Goal: Find contact information: Find contact information

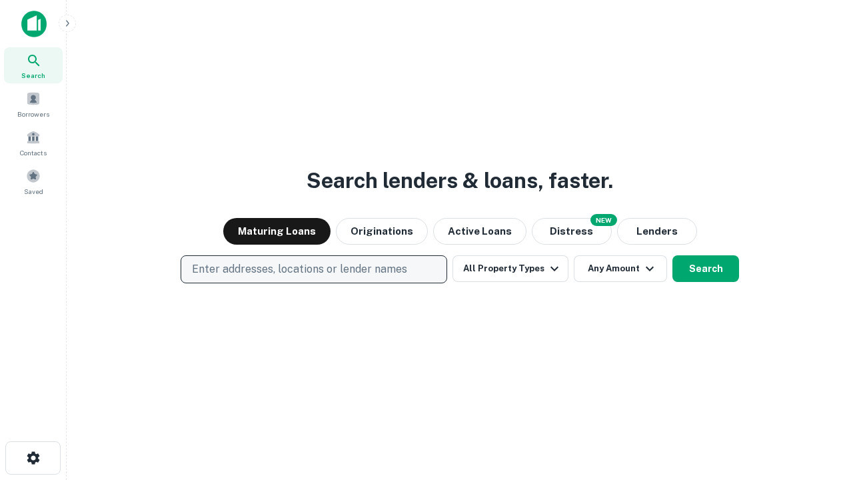
click at [313, 269] on p "Enter addresses, locations or lender names" at bounding box center [299, 269] width 215 height 16
type input "**********"
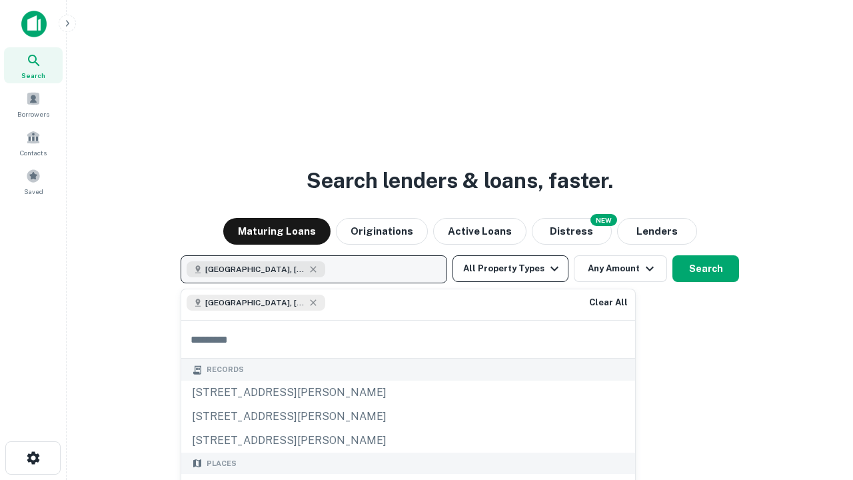
click at [510, 269] on button "All Property Types" at bounding box center [510, 268] width 116 height 27
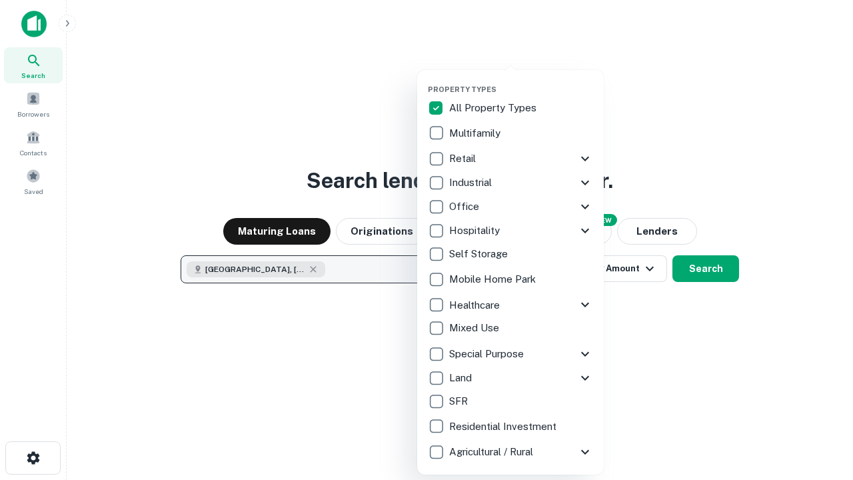
click at [521, 81] on button "button" at bounding box center [521, 81] width 187 height 1
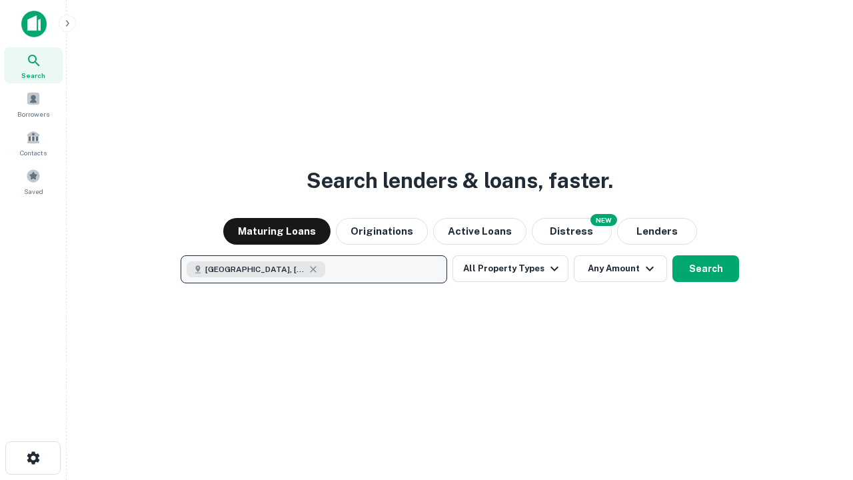
scroll to position [21, 0]
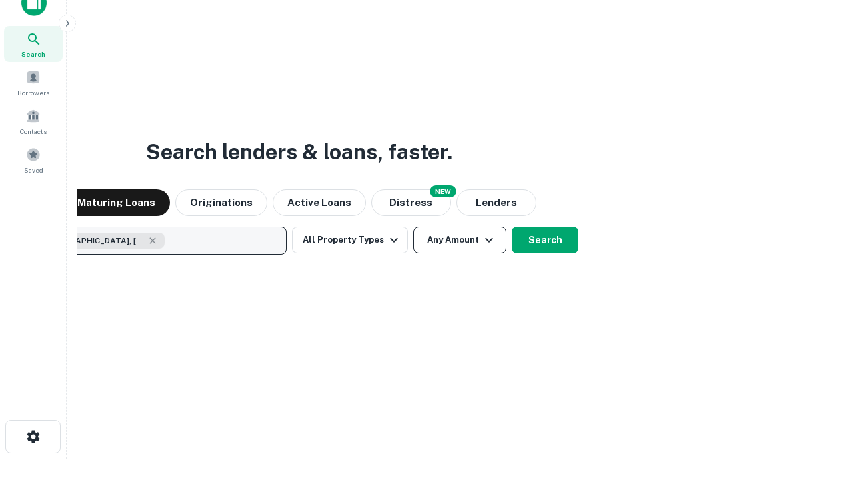
click at [413, 227] on button "Any Amount" at bounding box center [459, 240] width 93 height 27
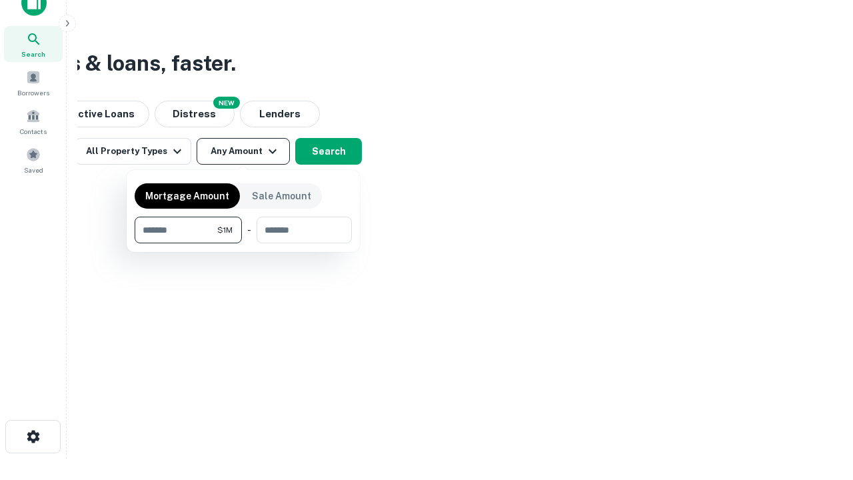
type input "*******"
click at [243, 243] on button "button" at bounding box center [243, 243] width 217 height 1
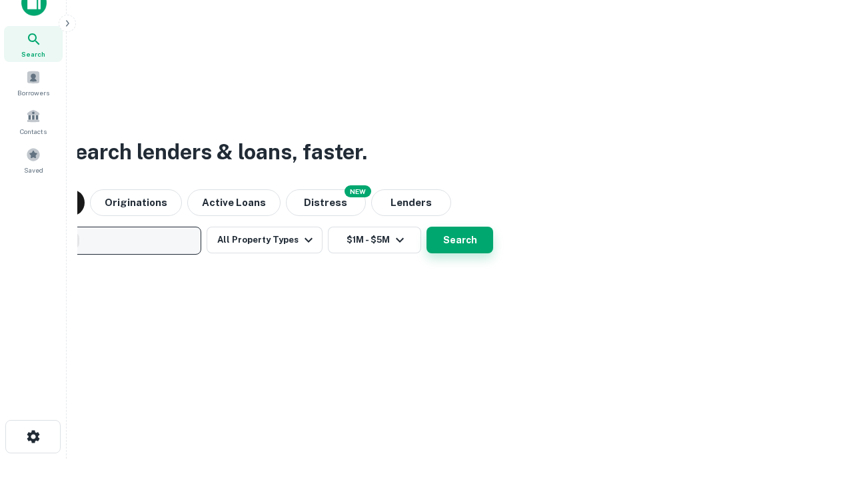
click at [427, 227] on button "Search" at bounding box center [460, 240] width 67 height 27
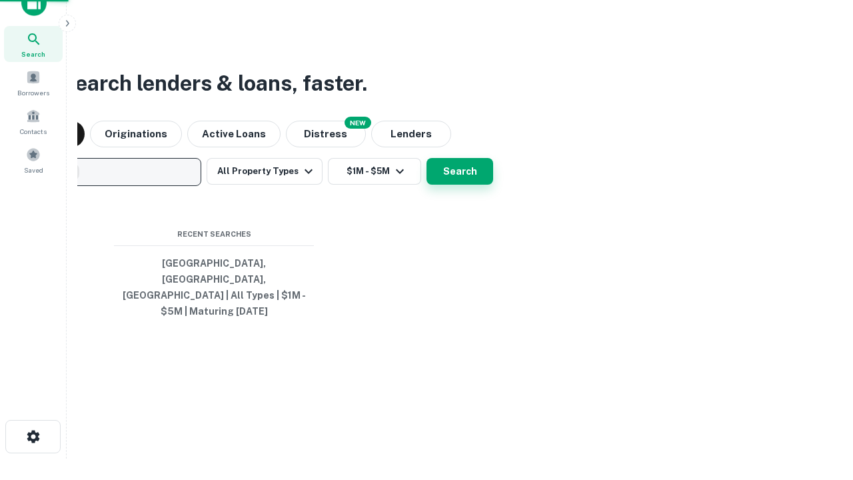
scroll to position [43, 377]
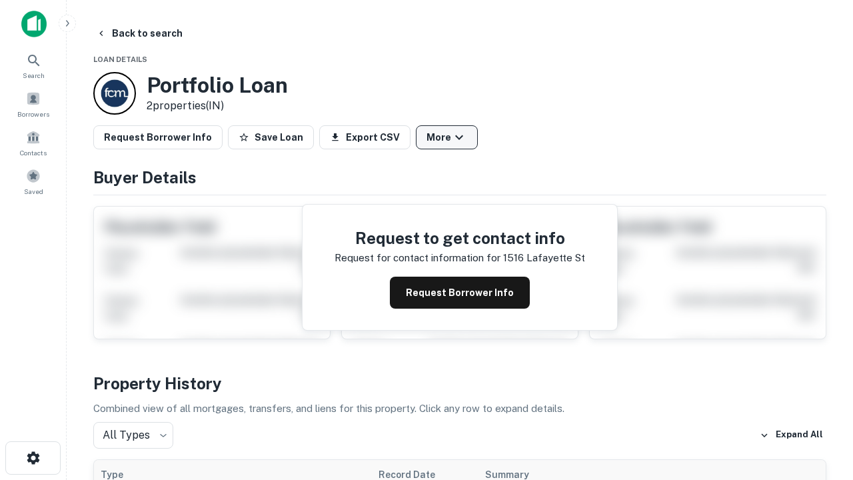
click at [446, 137] on button "More" at bounding box center [447, 137] width 62 height 24
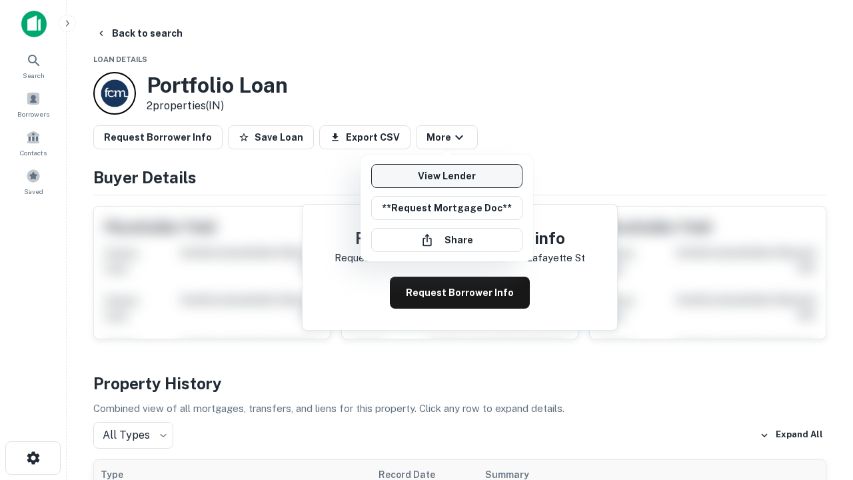
click at [446, 176] on link "View Lender" at bounding box center [446, 176] width 151 height 24
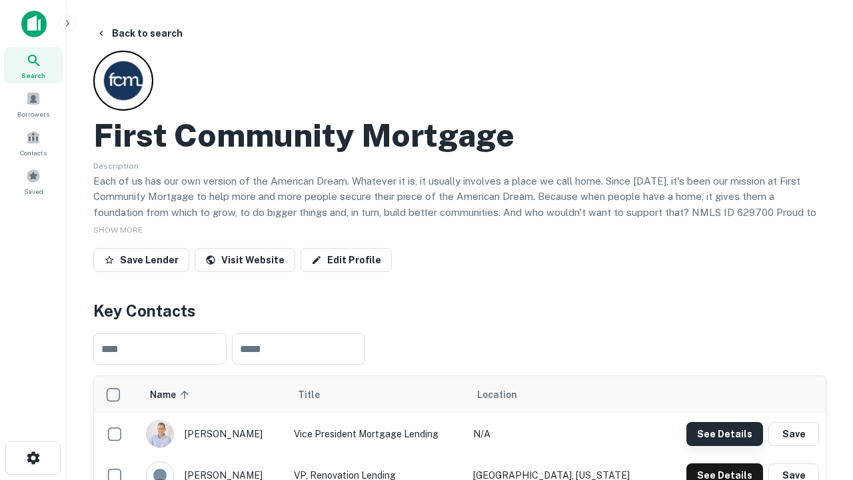
click at [724, 433] on button "See Details" at bounding box center [724, 434] width 77 height 24
click at [33, 458] on icon "button" at bounding box center [33, 458] width 16 height 16
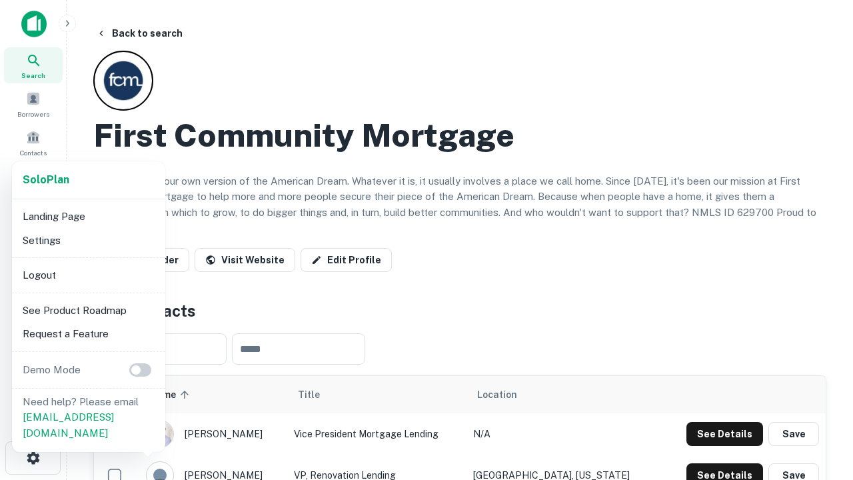
click at [88, 275] on li "Logout" at bounding box center [88, 275] width 143 height 24
